Goal: Register for event/course: Sign up to attend an event or enroll in a course

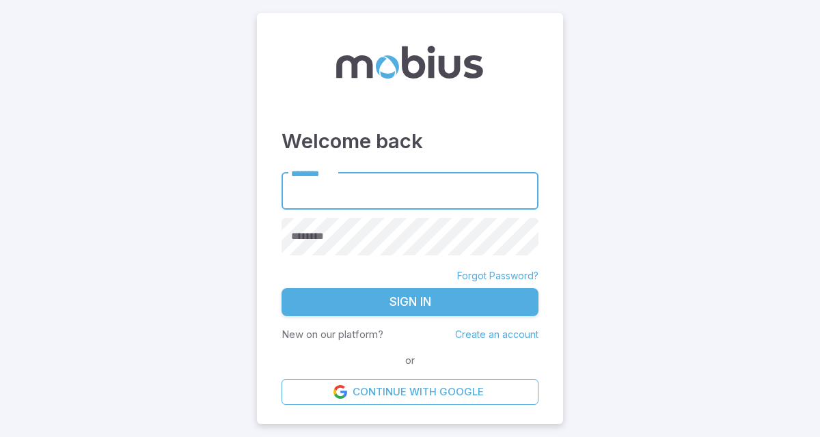
click at [344, 190] on input "********" at bounding box center [410, 192] width 257 height 38
type input "*******"
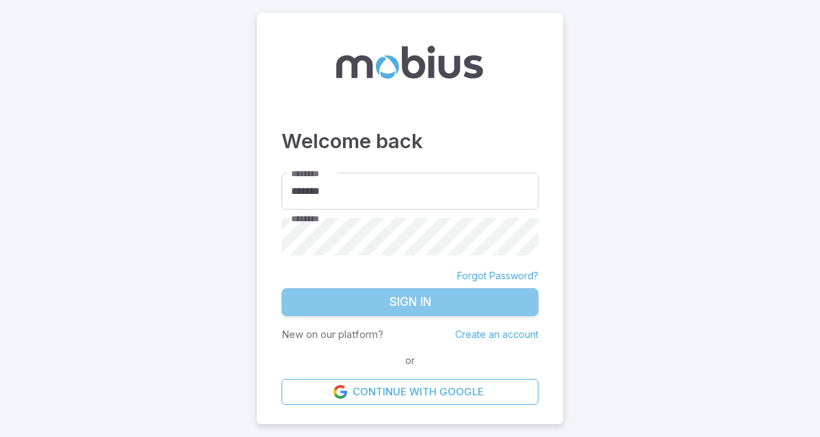
click at [339, 307] on button "Sign In" at bounding box center [410, 302] width 257 height 29
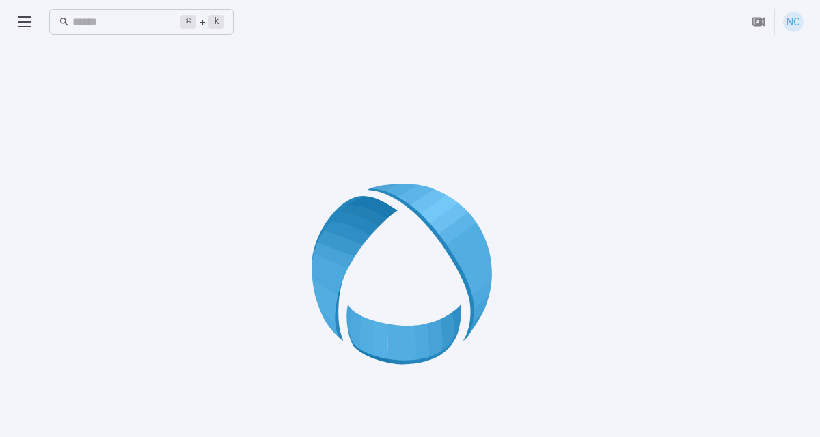
click at [24, 20] on icon at bounding box center [24, 22] width 16 height 16
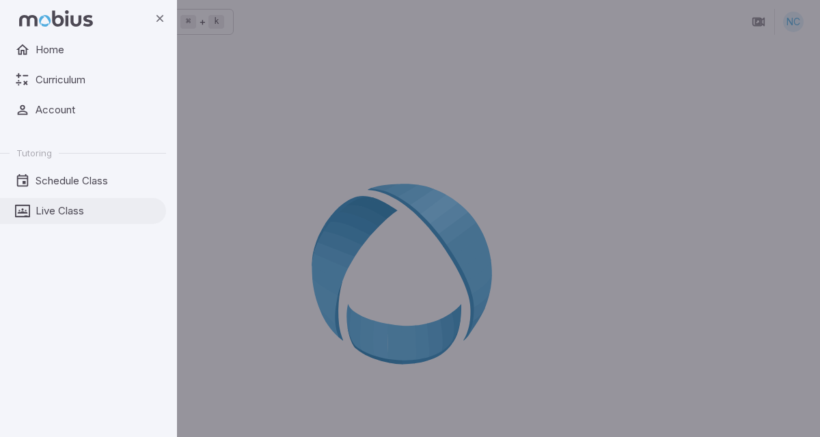
click at [67, 217] on span "Live Class" at bounding box center [96, 211] width 121 height 15
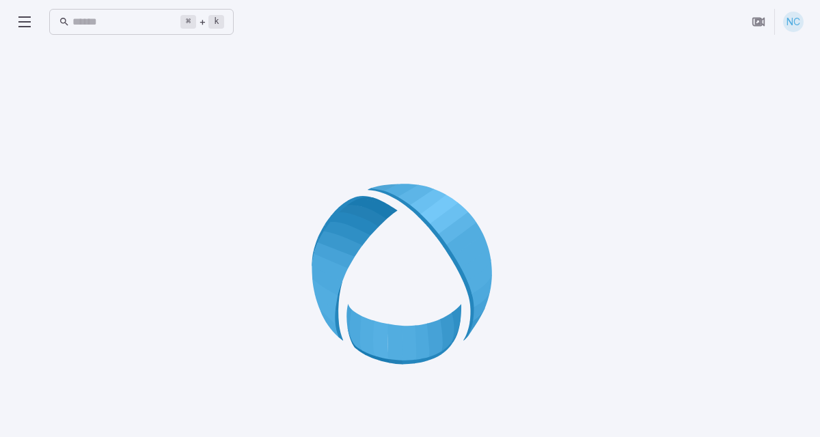
click at [428, 271] on icon at bounding box center [410, 278] width 197 height 197
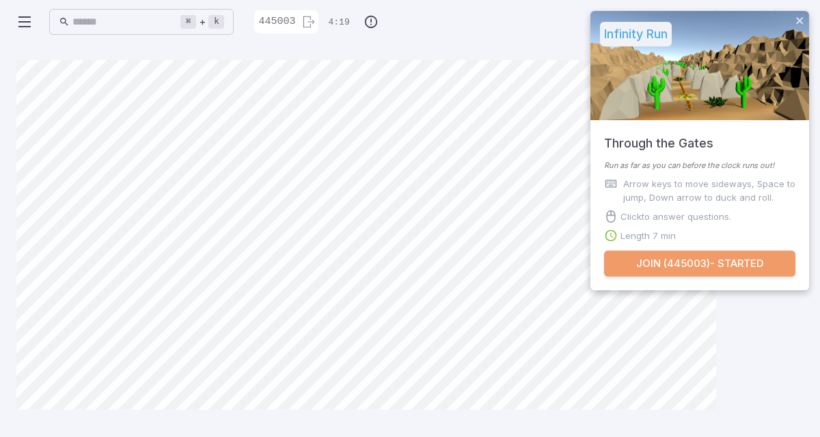
click at [651, 266] on button "Join ( 445003 ) - Started" at bounding box center [699, 264] width 191 height 26
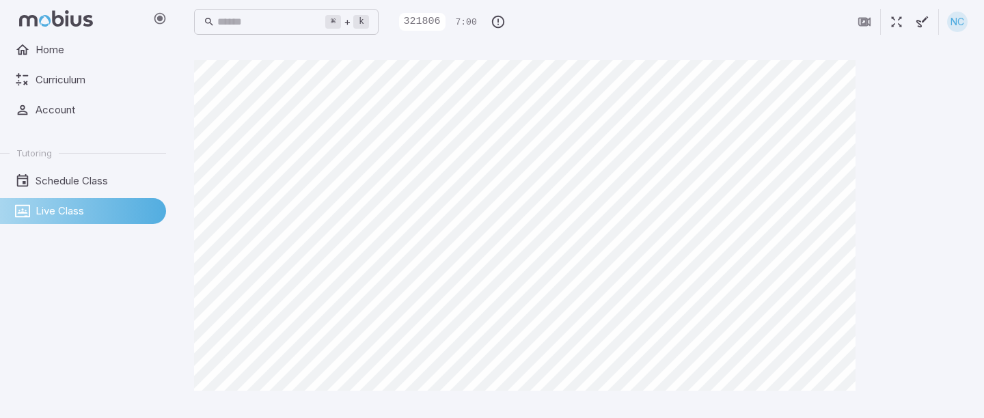
click at [68, 212] on span "Live Class" at bounding box center [96, 211] width 121 height 15
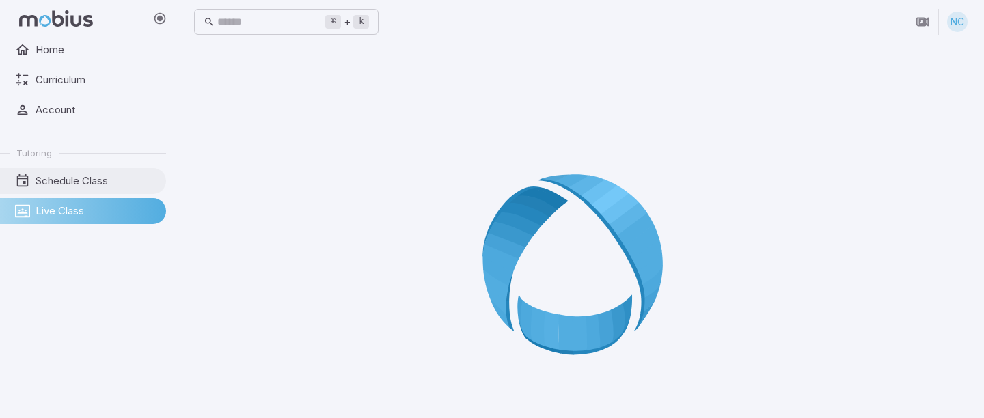
click at [52, 182] on span "Schedule Class" at bounding box center [96, 181] width 121 height 15
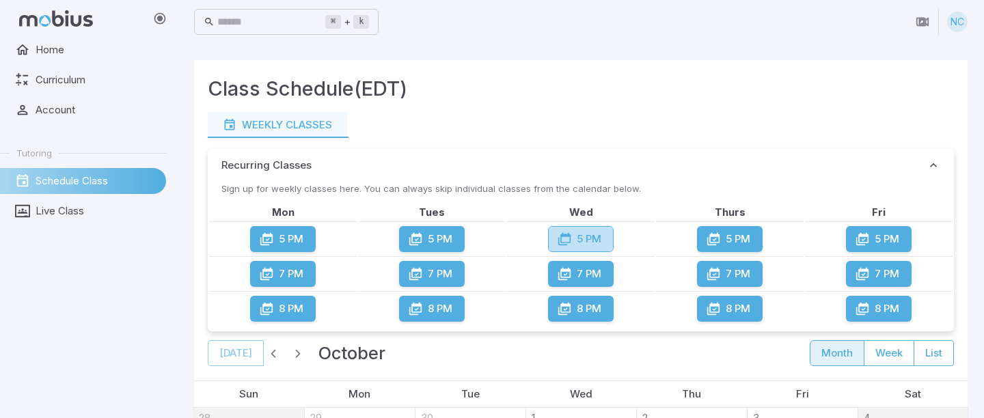
click at [582, 238] on button "5 PM" at bounding box center [581, 239] width 66 height 26
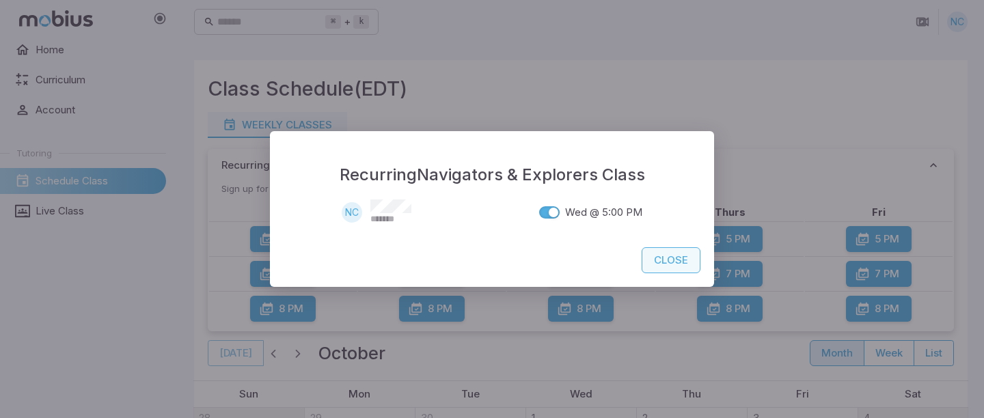
click at [674, 262] on button "Close" at bounding box center [671, 260] width 59 height 26
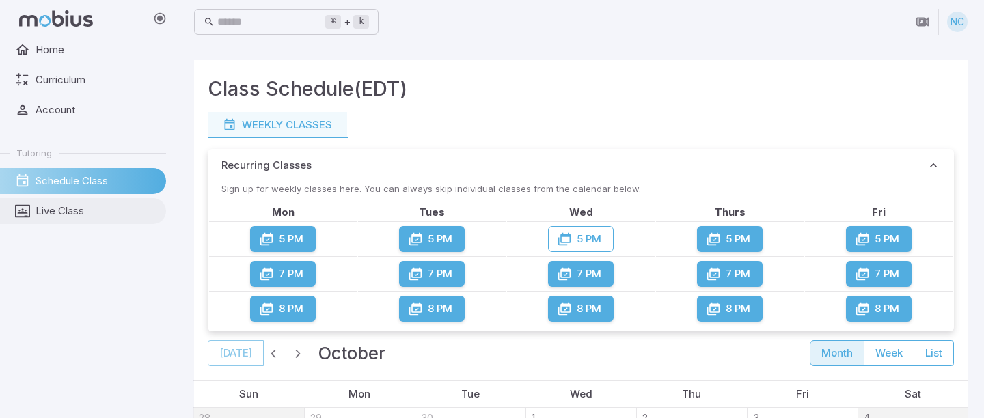
click at [59, 211] on span "Live Class" at bounding box center [96, 211] width 121 height 15
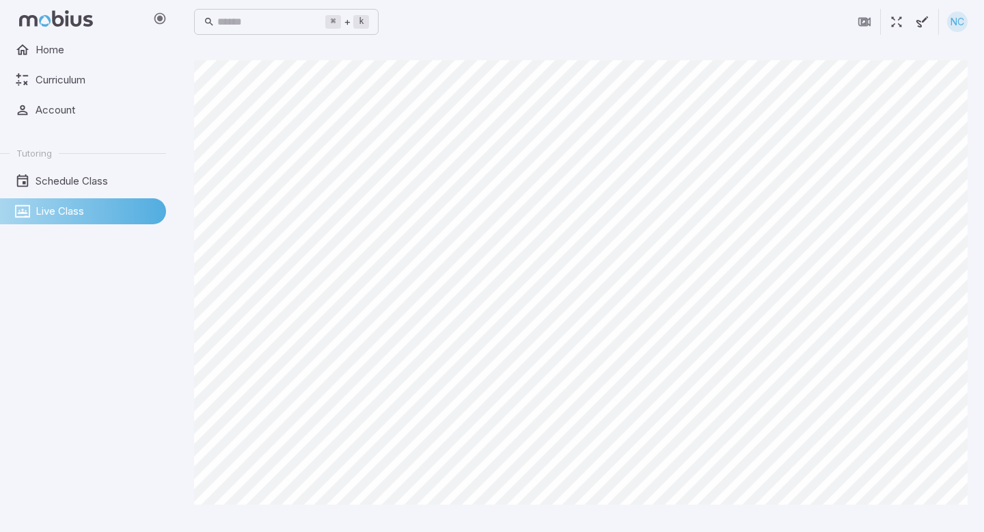
drag, startPoint x: 114, startPoint y: 407, endPoint x: 126, endPoint y: 407, distance: 11.6
click at [126, 407] on div "Home Curriculum Account Tutoring Schedule Class Live Class" at bounding box center [88, 284] width 177 height 495
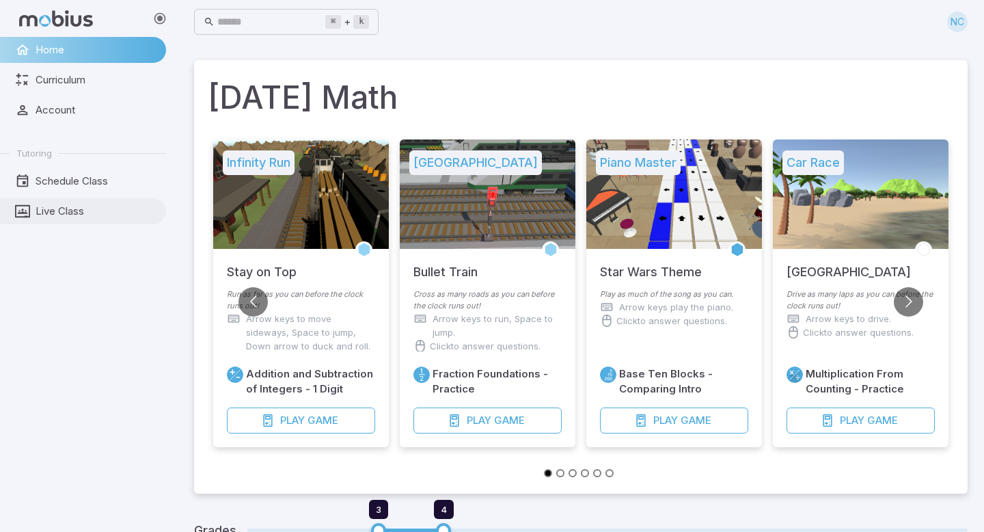
click at [83, 210] on span "Live Class" at bounding box center [96, 211] width 121 height 15
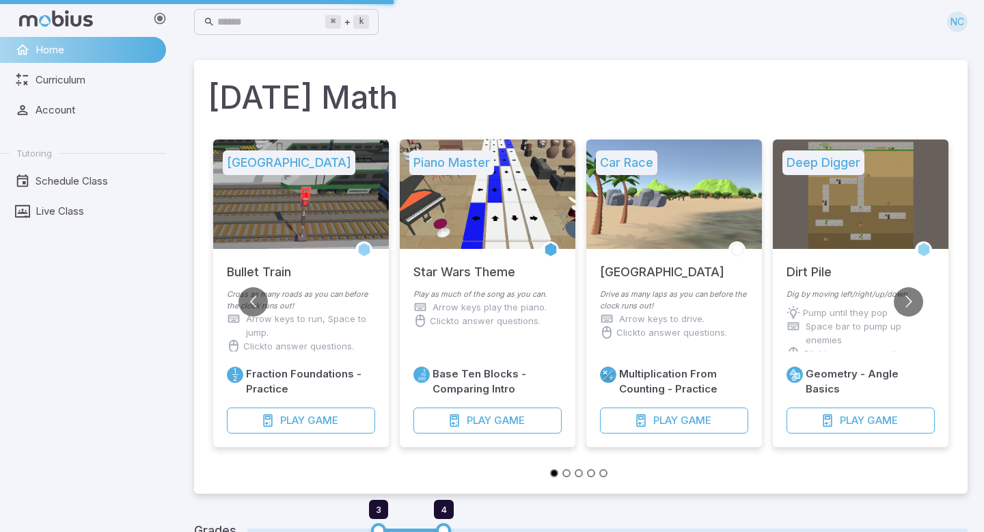
click at [748, 337] on div "Click to answer questions." at bounding box center [674, 332] width 148 height 14
click at [40, 203] on link "Live Class" at bounding box center [83, 211] width 166 height 26
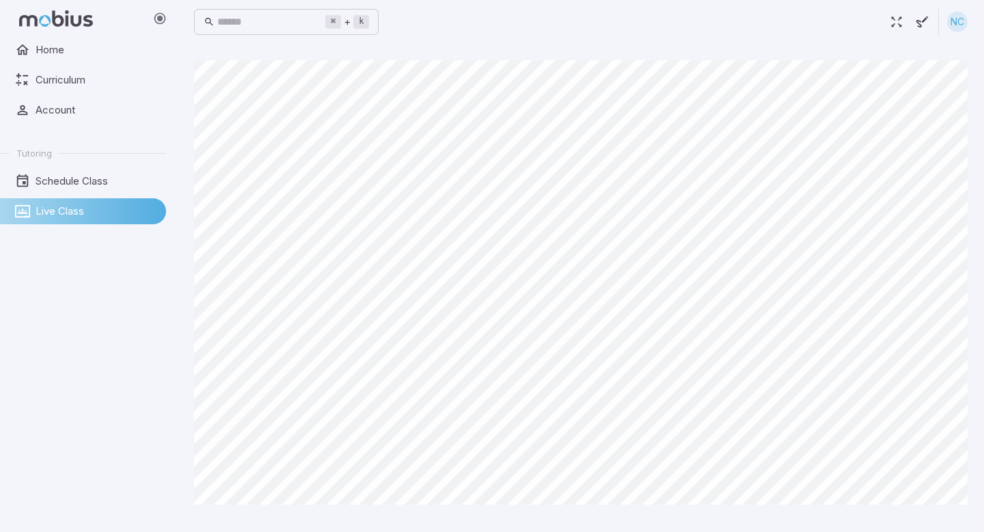
click at [119, 96] on ul "Home Curriculum Account Tutoring Schedule Class Live Class" at bounding box center [83, 130] width 166 height 187
